Goal: Task Accomplishment & Management: Manage account settings

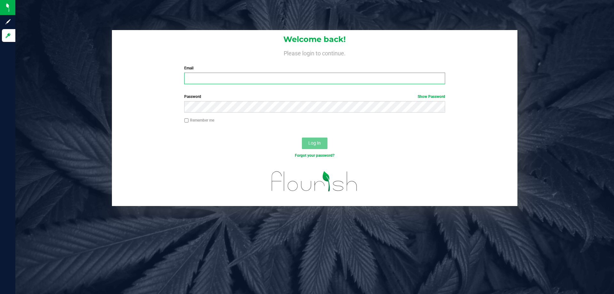
click at [262, 76] on input "Email" at bounding box center [314, 79] width 261 height 12
type input "twilkerson@Liveparallel.com"
click at [302, 138] on button "Log In" at bounding box center [315, 144] width 26 height 12
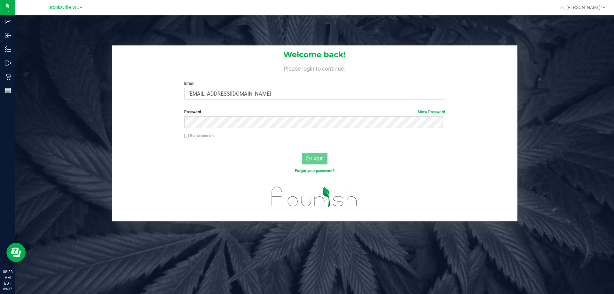
click at [73, 3] on div "Brooksville WC" at bounding box center [65, 8] width 93 height 10
click at [75, 7] on span "Brooksville WC" at bounding box center [63, 8] width 31 height 6
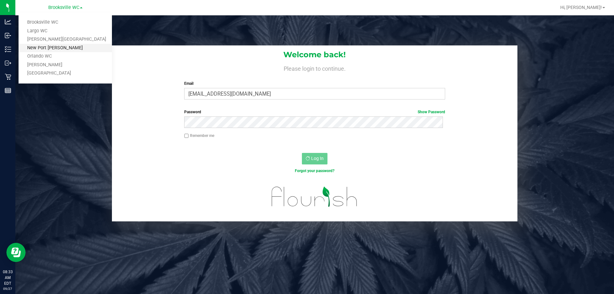
click at [67, 46] on link "New Port [PERSON_NAME]" at bounding box center [65, 48] width 93 height 9
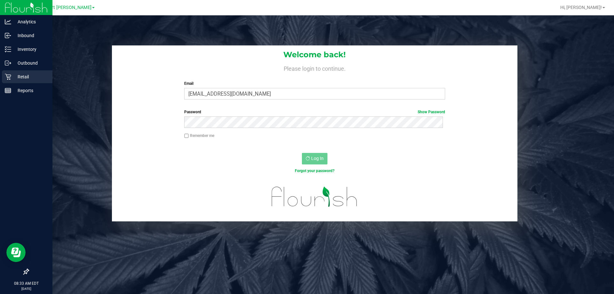
click at [9, 77] on icon at bounding box center [8, 77] width 6 height 6
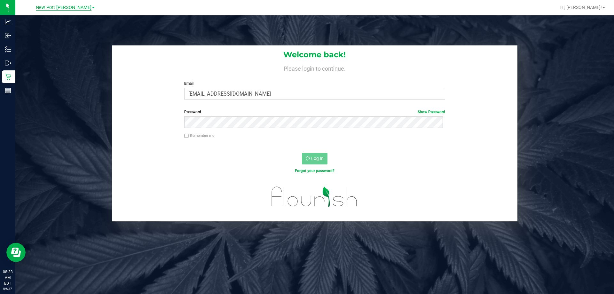
click at [70, 8] on span "New Port [PERSON_NAME]" at bounding box center [64, 8] width 56 height 6
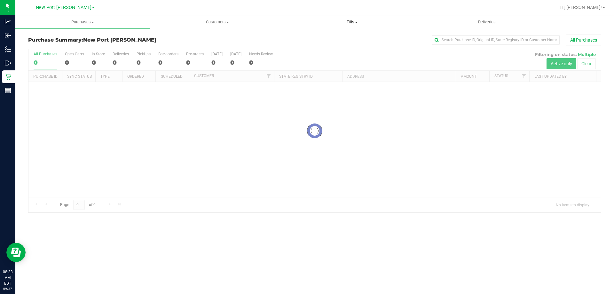
click at [354, 22] on span "Tills" at bounding box center [352, 22] width 134 height 6
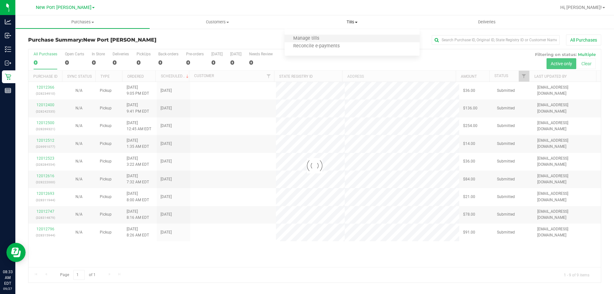
click at [339, 36] on li "Manage tills" at bounding box center [352, 39] width 135 height 8
